Goal: Transaction & Acquisition: Purchase product/service

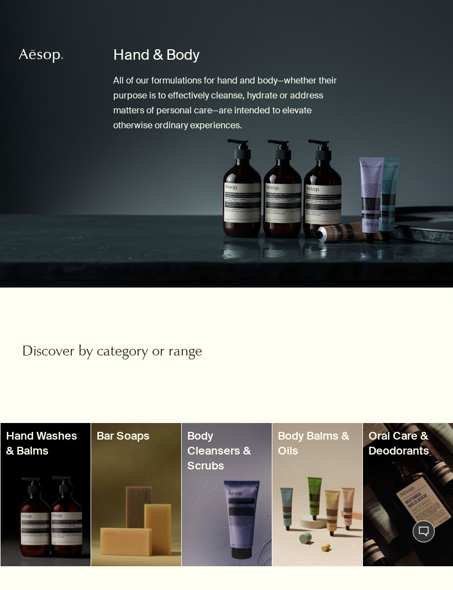
scroll to position [153, 0]
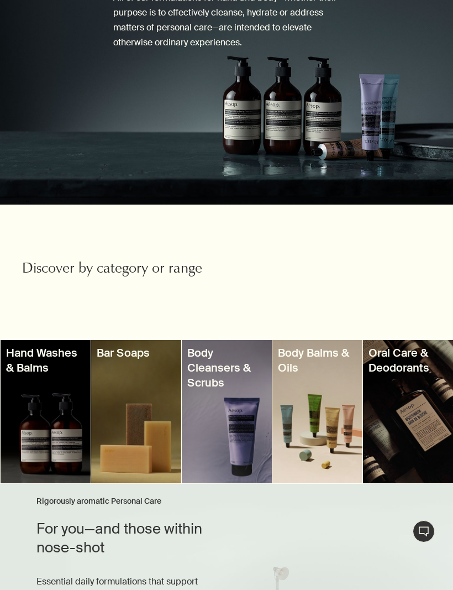
click at [50, 354] on h3 "Hand Washes & Balms" at bounding box center [45, 360] width 79 height 29
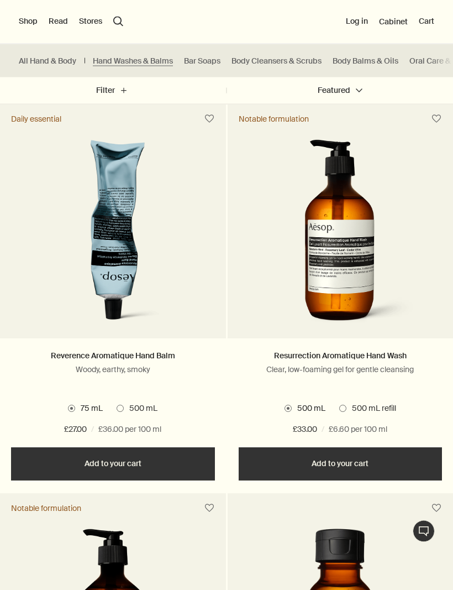
scroll to position [539, 0]
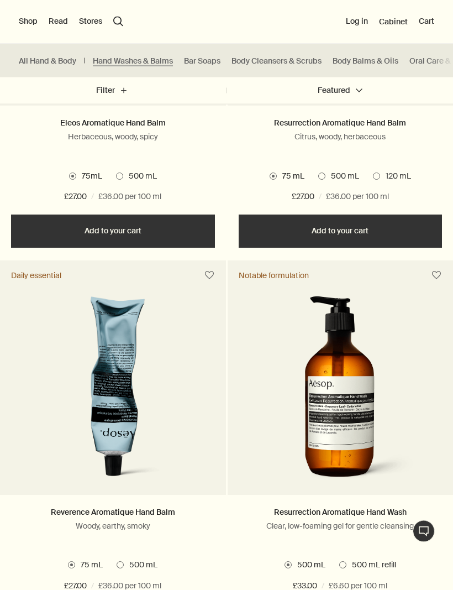
click at [289, 517] on link "Resurrection Aromatique Hand Wash" at bounding box center [340, 513] width 133 height 10
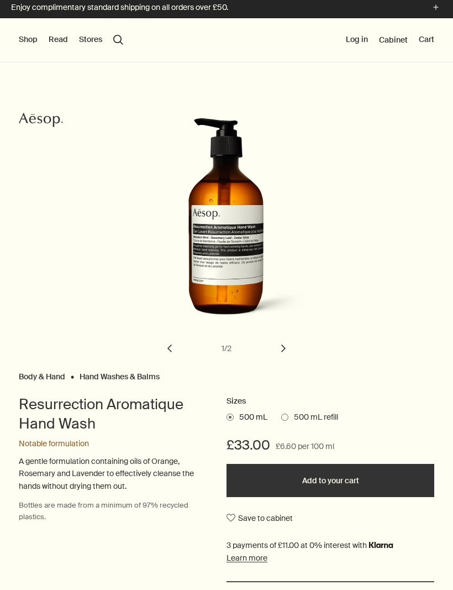
scroll to position [6, 0]
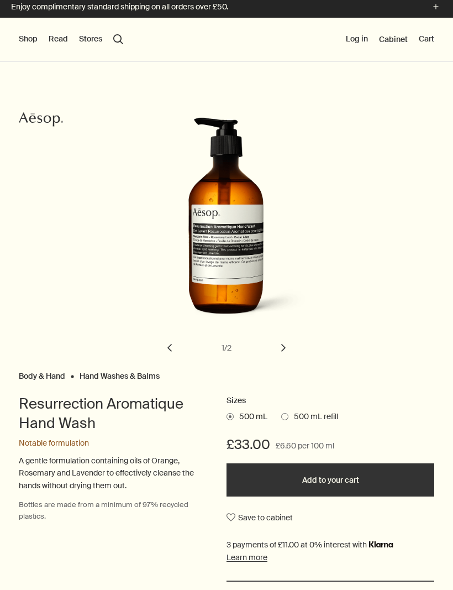
click at [289, 347] on button "chevron" at bounding box center [284, 348] width 24 height 24
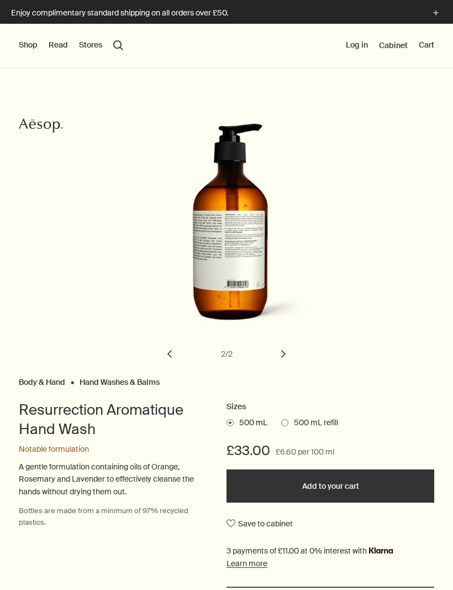
scroll to position [0, 0]
click at [285, 424] on span at bounding box center [284, 422] width 7 height 7
click at [281, 424] on input "500 mL refill" at bounding box center [281, 421] width 0 height 7
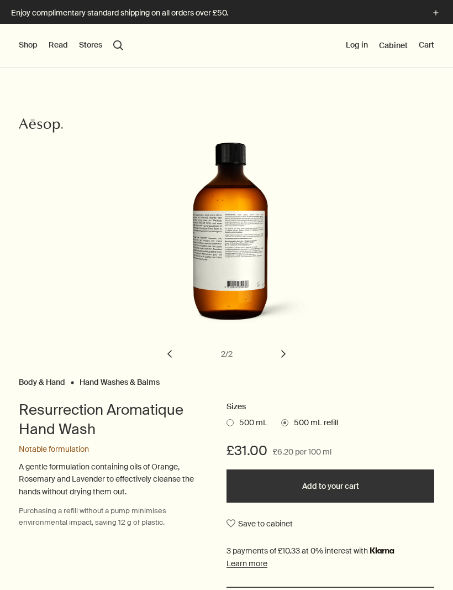
click at [231, 420] on span at bounding box center [230, 422] width 7 height 7
click at [227, 420] on input "500 mL" at bounding box center [227, 421] width 0 height 7
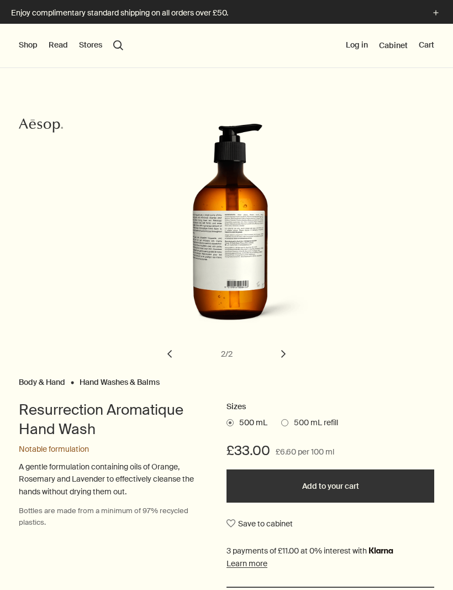
click at [286, 427] on label "500 mL refill" at bounding box center [309, 423] width 57 height 11
click at [281, 425] on input "500 mL refill" at bounding box center [281, 421] width 0 height 7
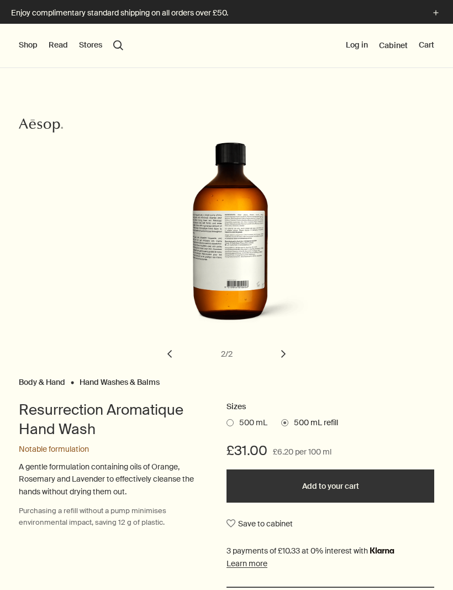
click at [167, 357] on button "chevron" at bounding box center [170, 354] width 24 height 24
